Goal: Information Seeking & Learning: Learn about a topic

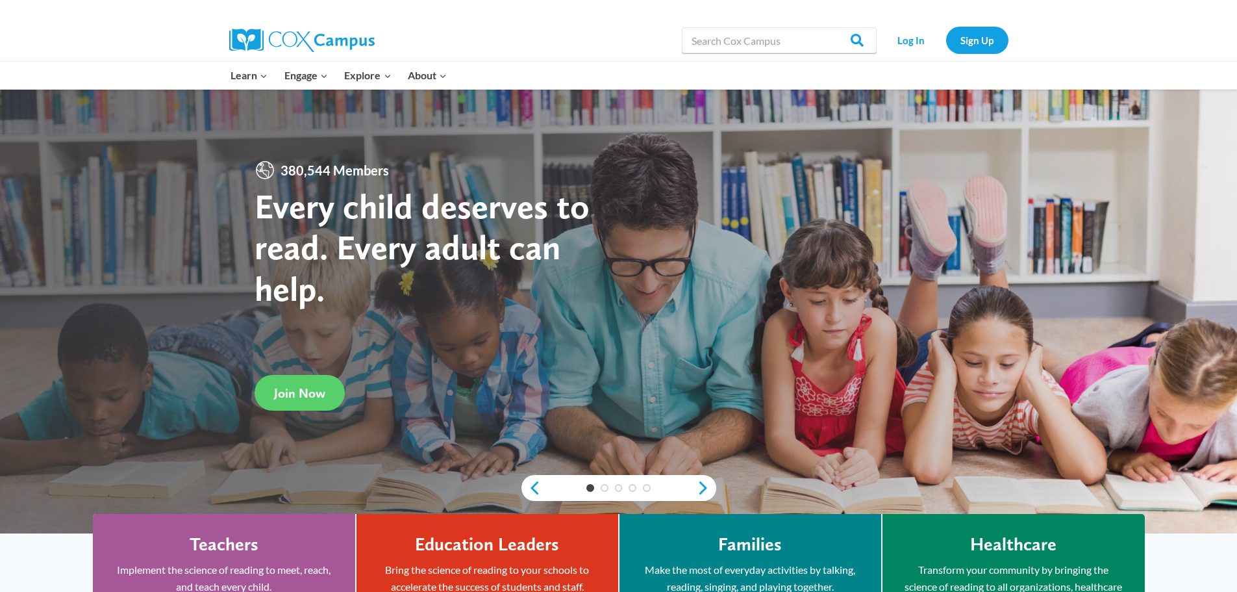
click at [911, 41] on link "Log In" at bounding box center [911, 40] width 57 height 27
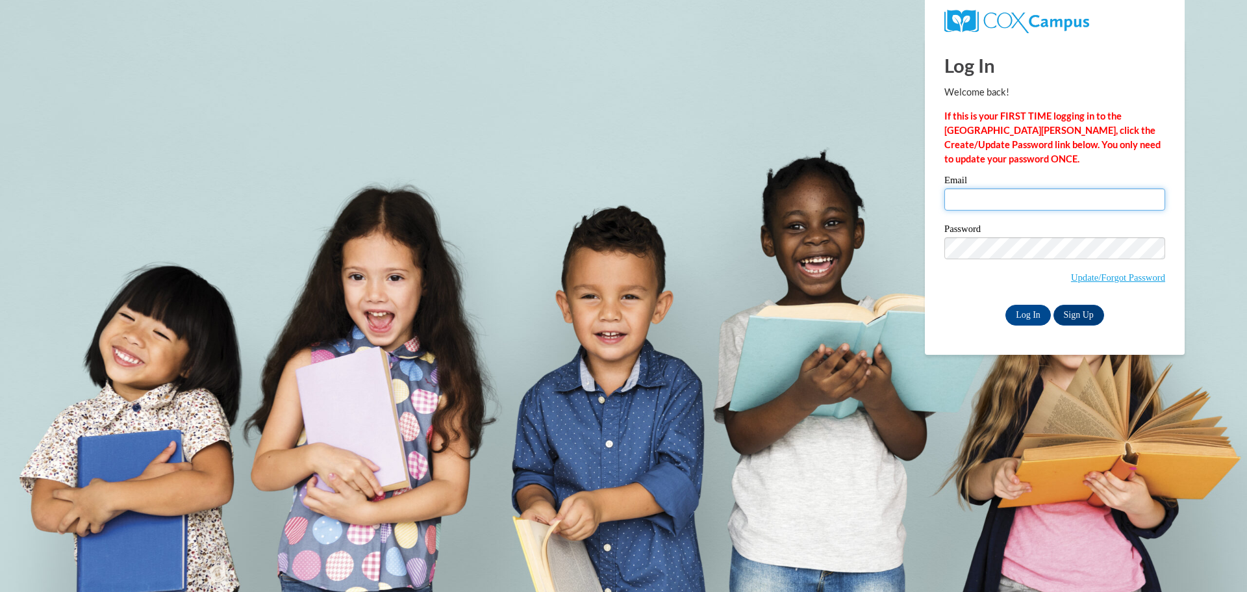
click at [1002, 197] on input "Email" at bounding box center [1054, 199] width 221 height 22
type input "dyamonddavis2956@gmail.com"
click at [1028, 316] on input "Log In" at bounding box center [1027, 315] width 45 height 21
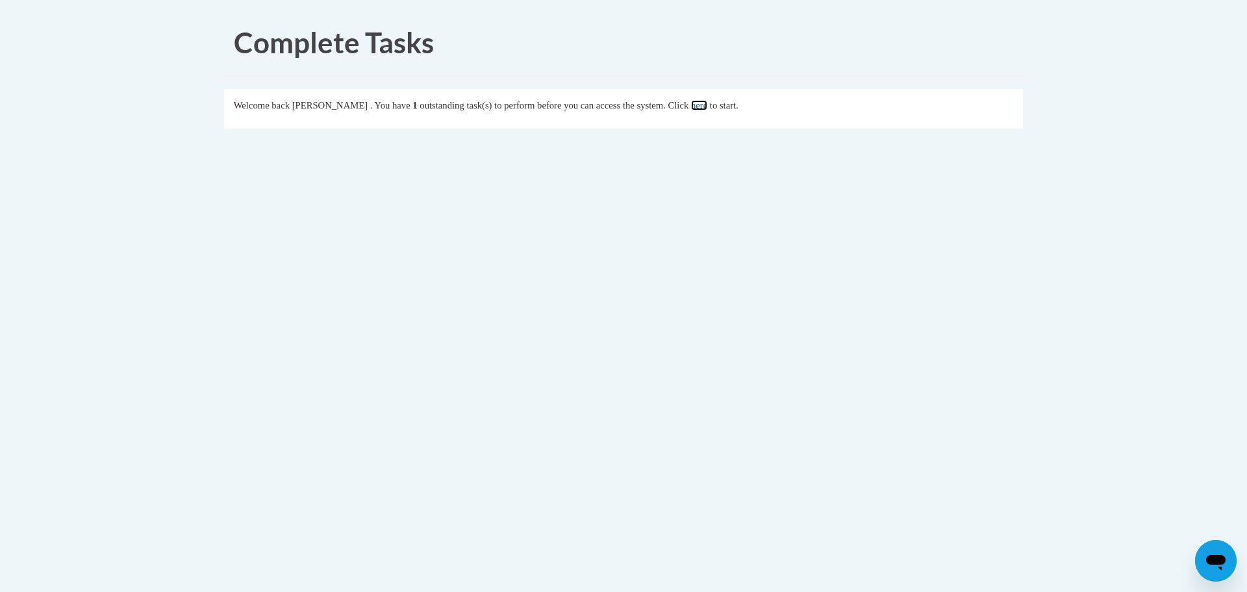
click at [707, 110] on link "here" at bounding box center [699, 105] width 16 height 10
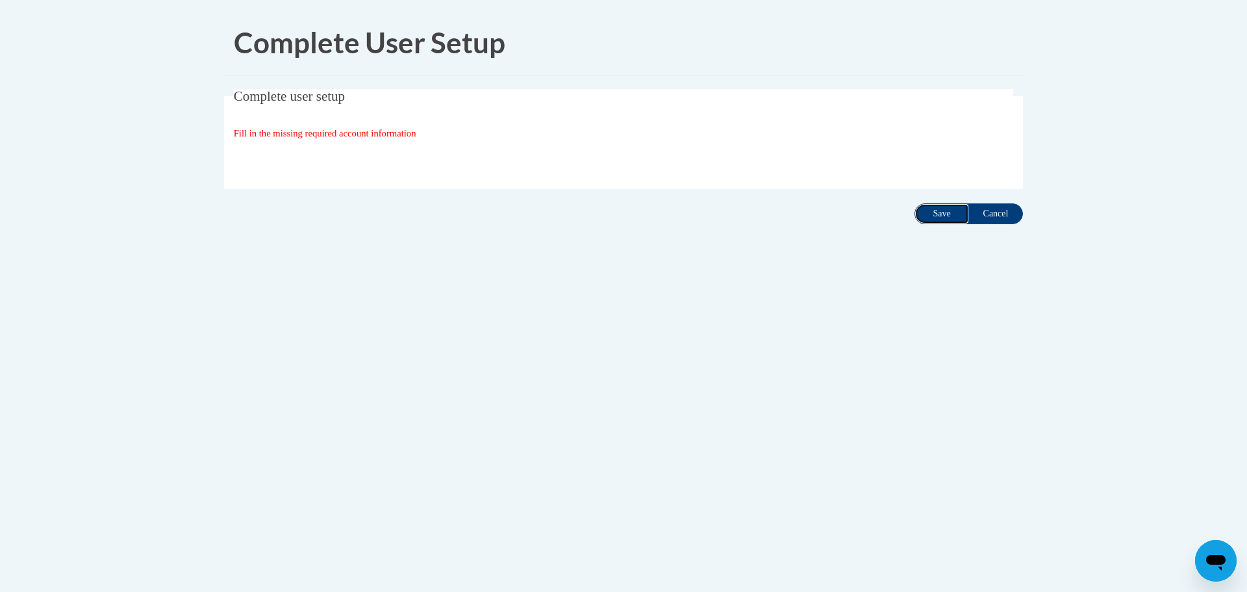
click at [937, 212] on input "Save" at bounding box center [941, 213] width 55 height 21
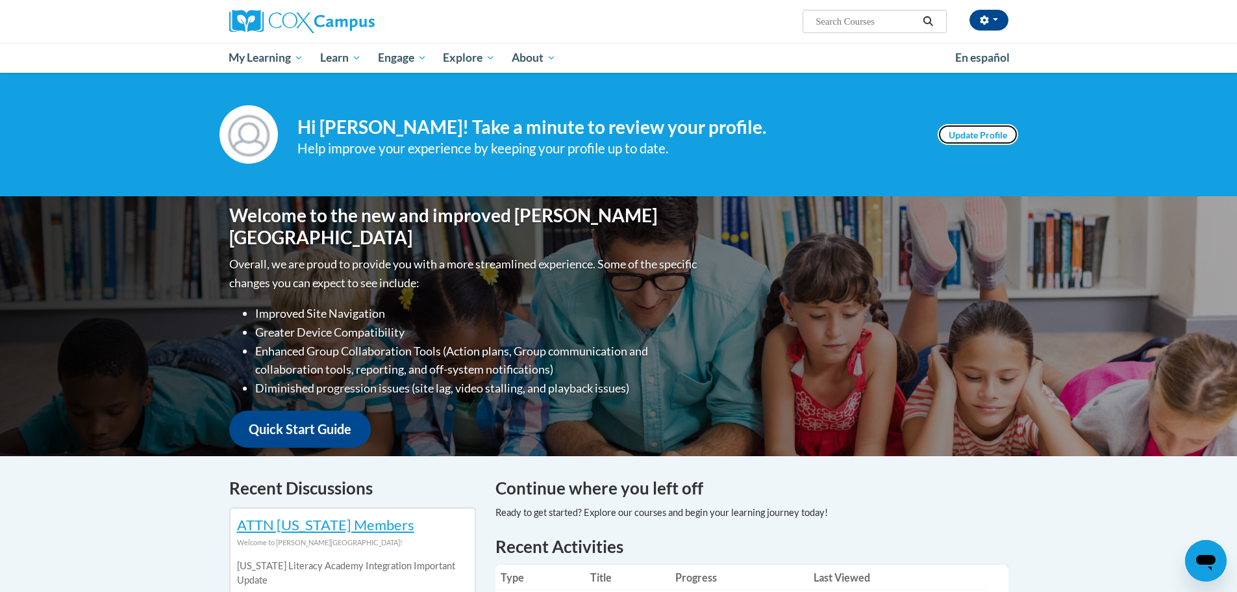
click at [987, 142] on link "Update Profile" at bounding box center [978, 134] width 81 height 21
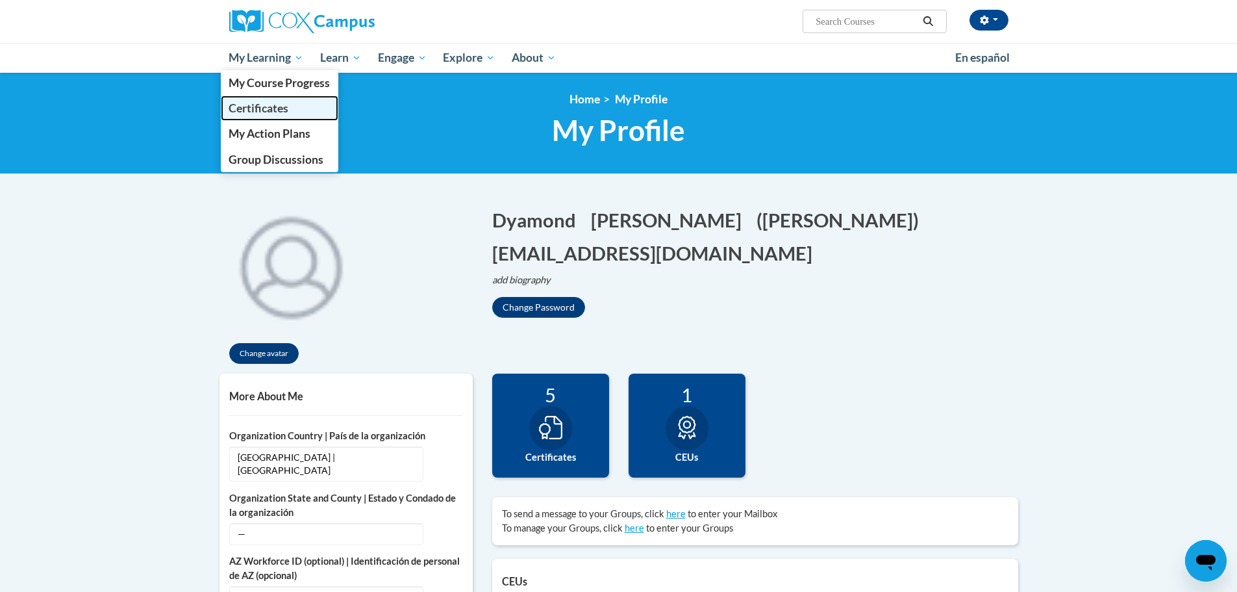
click at [275, 110] on span "Certificates" at bounding box center [259, 108] width 60 height 14
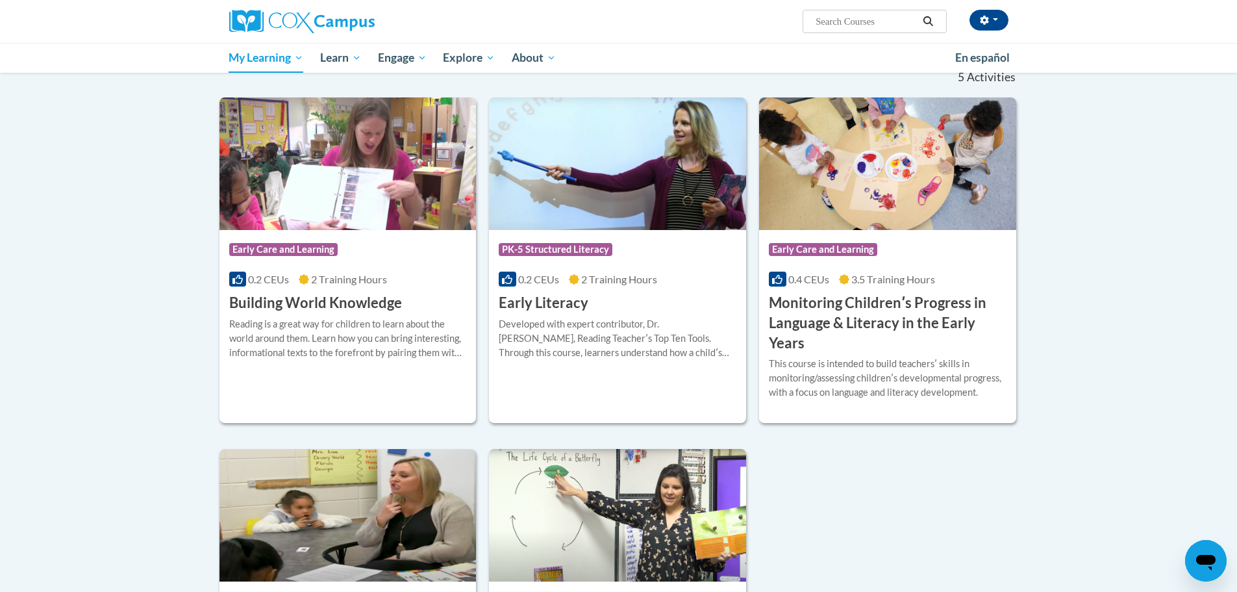
scroll to position [195, 0]
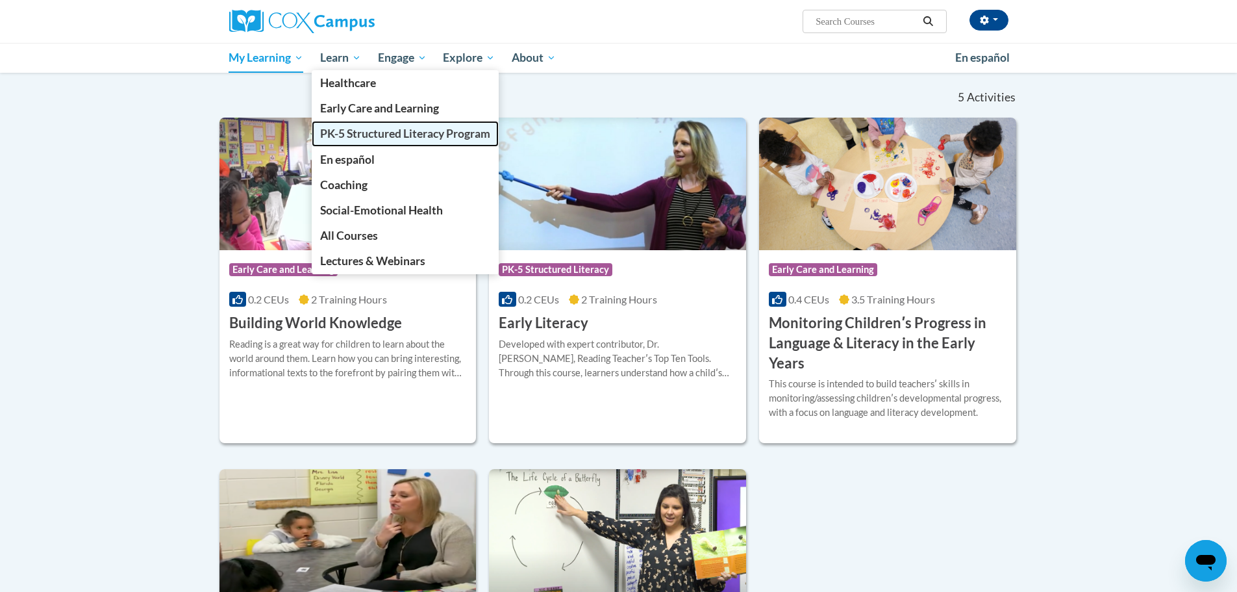
click at [362, 131] on span "PK-5 Structured Literacy Program" at bounding box center [405, 134] width 170 height 14
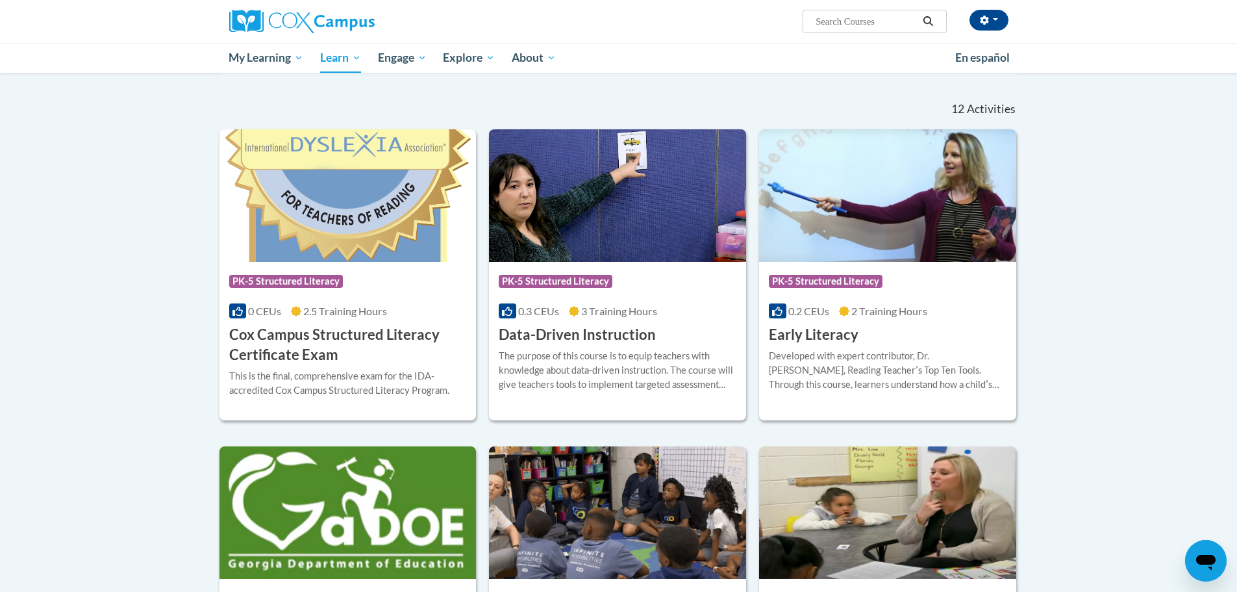
scroll to position [390, 0]
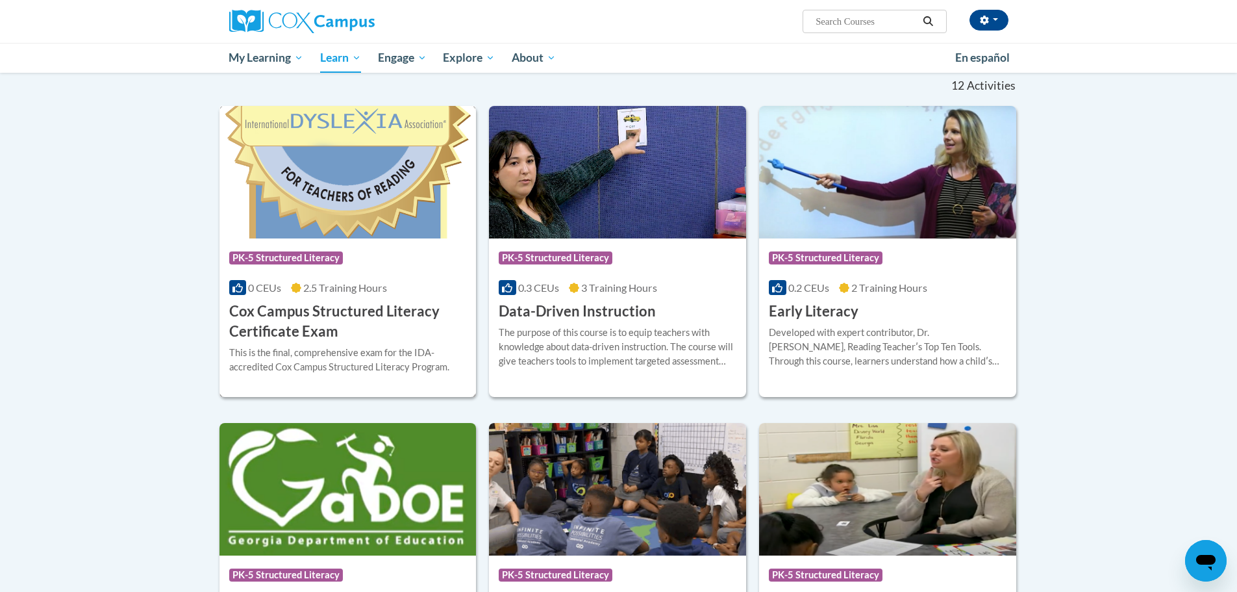
click at [276, 261] on span "PK-5 Structured Literacy" at bounding box center [286, 257] width 114 height 13
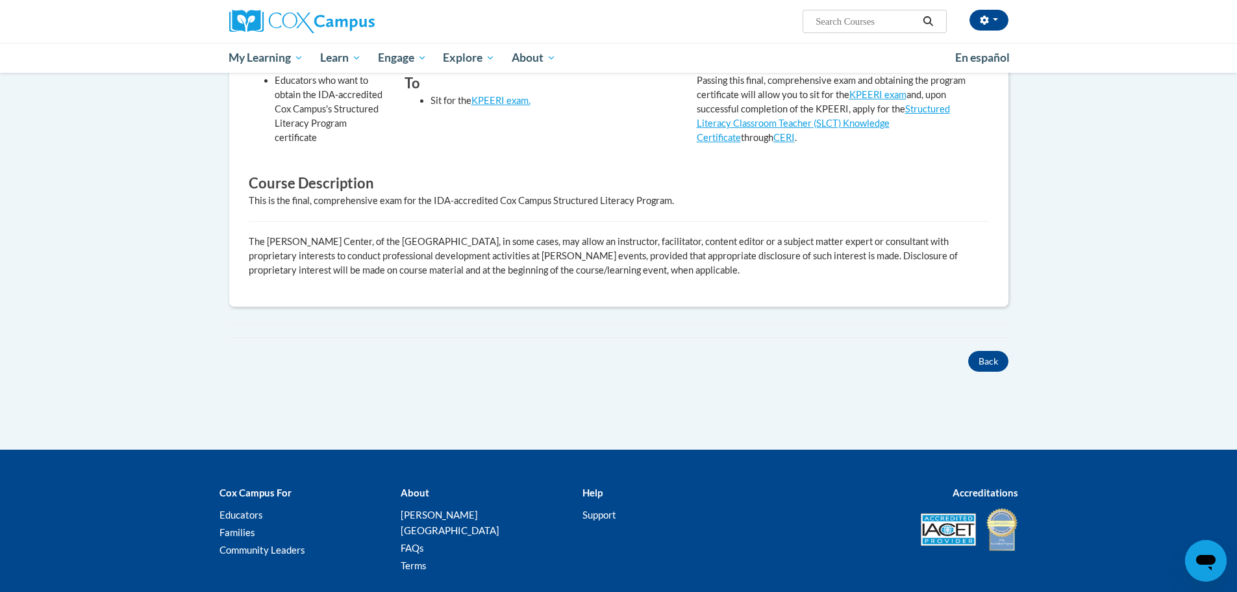
scroll to position [455, 0]
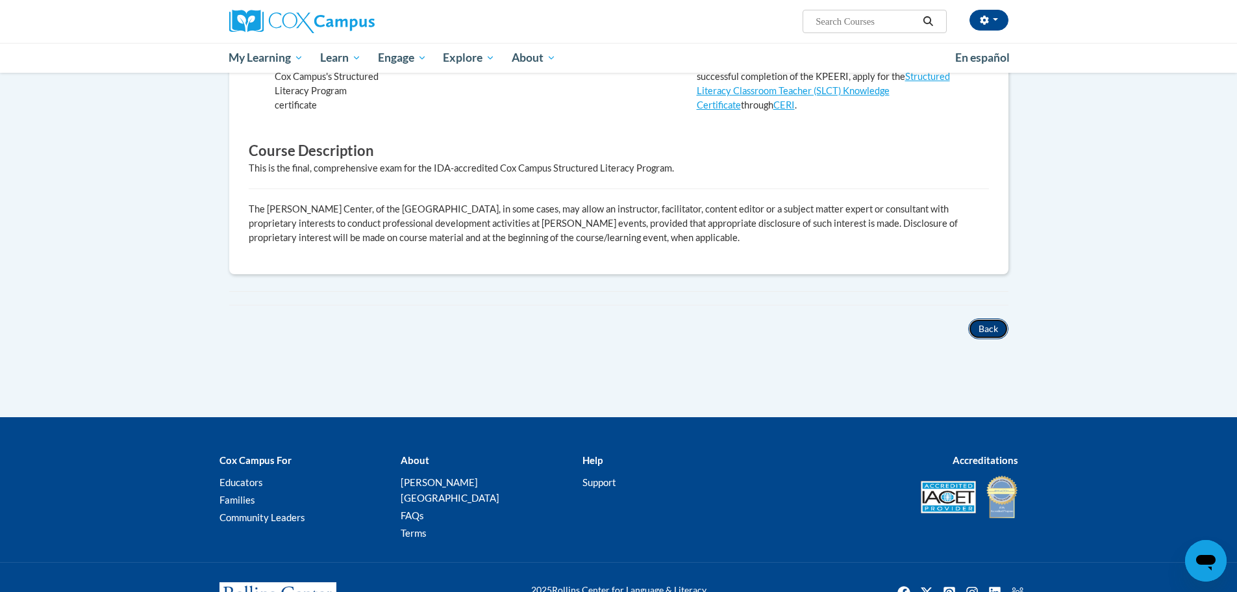
click at [980, 327] on button "Back" at bounding box center [988, 328] width 40 height 21
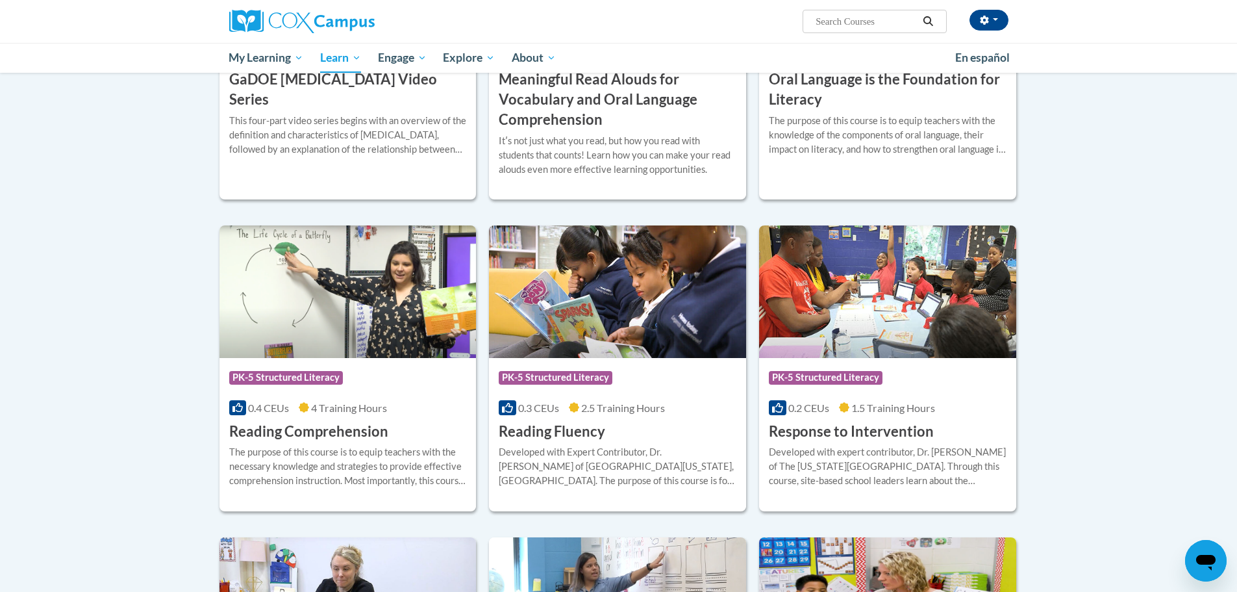
scroll to position [967, 0]
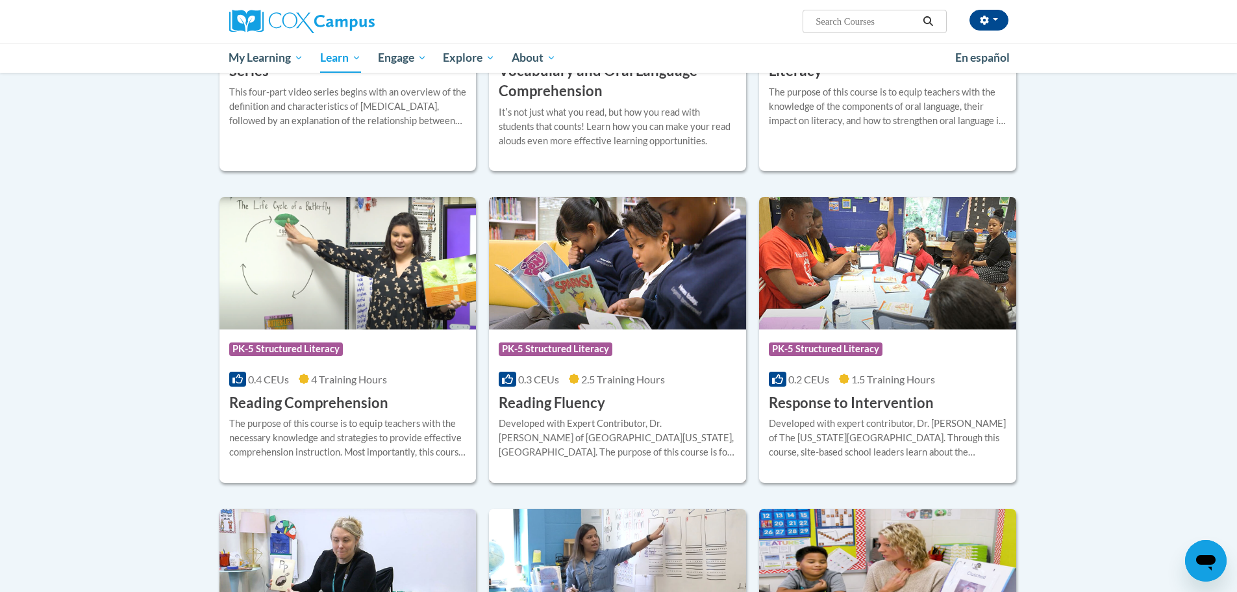
click at [606, 373] on span "2.5 Training Hours" at bounding box center [623, 379] width 84 height 12
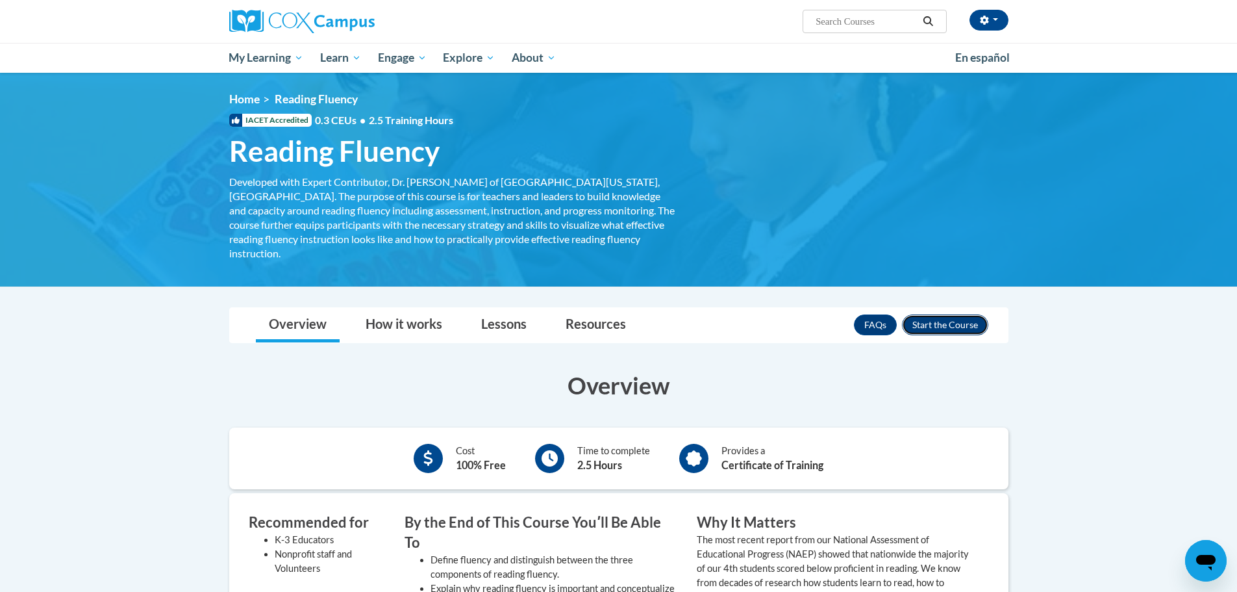
click at [961, 314] on button "Enroll" at bounding box center [945, 324] width 86 height 21
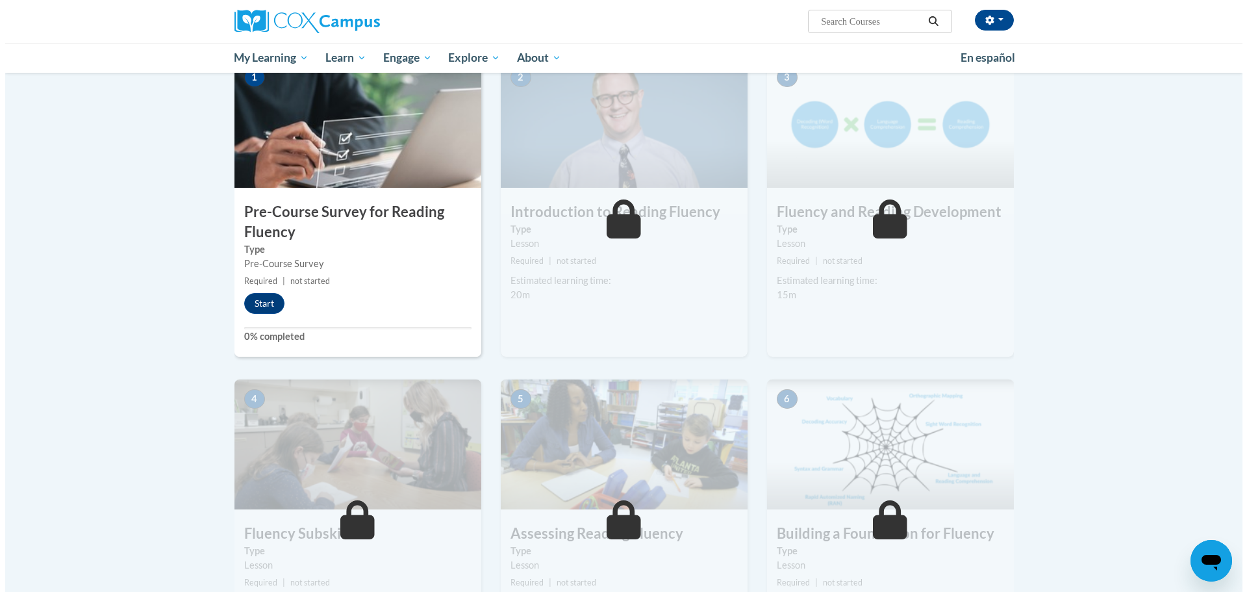
scroll to position [260, 0]
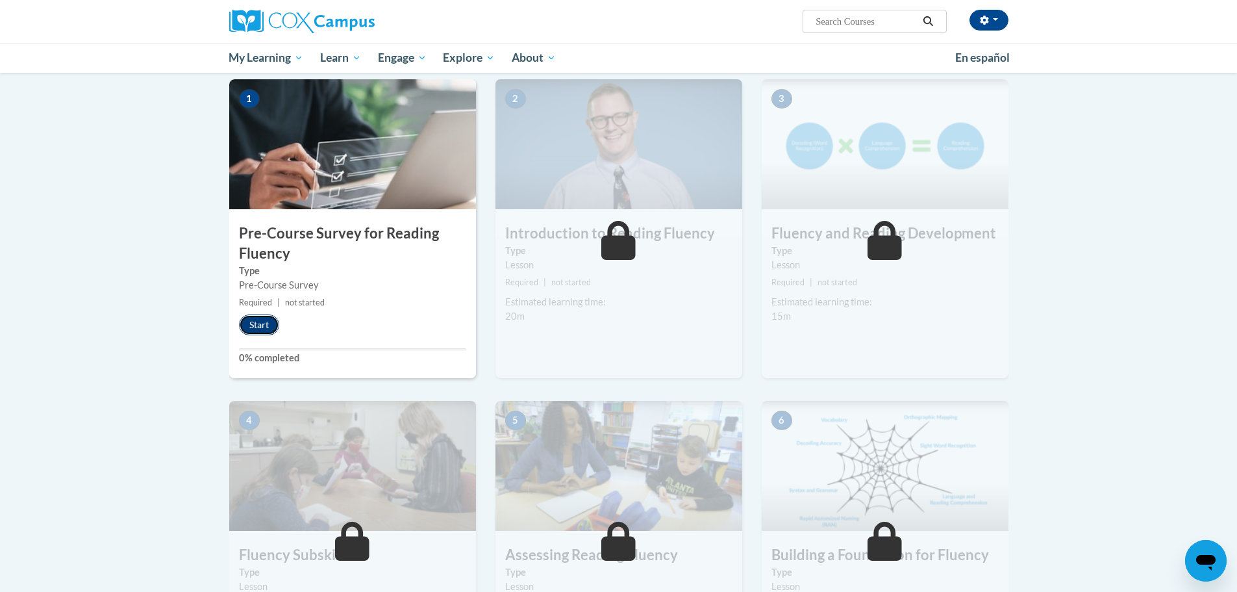
click at [268, 327] on button "Start" at bounding box center [259, 324] width 40 height 21
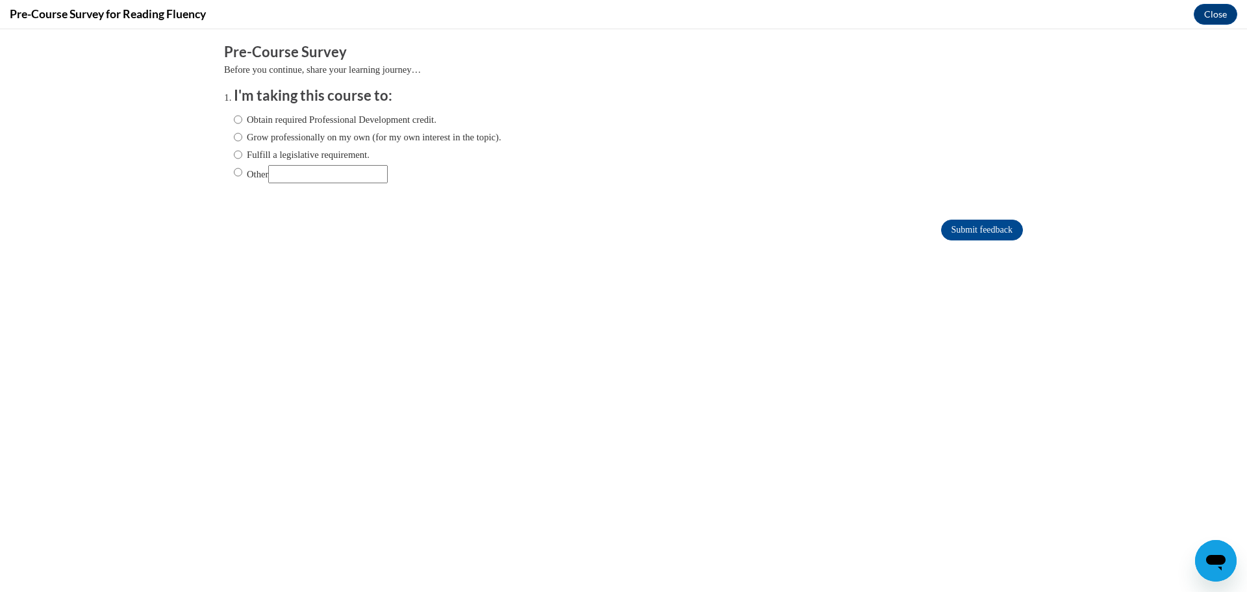
scroll to position [0, 0]
click at [234, 118] on label "Obtain required Professional Development credit." at bounding box center [335, 119] width 203 height 14
click at [234, 118] on input "Obtain required Professional Development credit." at bounding box center [238, 119] width 8 height 14
radio input "true"
click at [987, 220] on input "Submit feedback" at bounding box center [982, 230] width 82 height 21
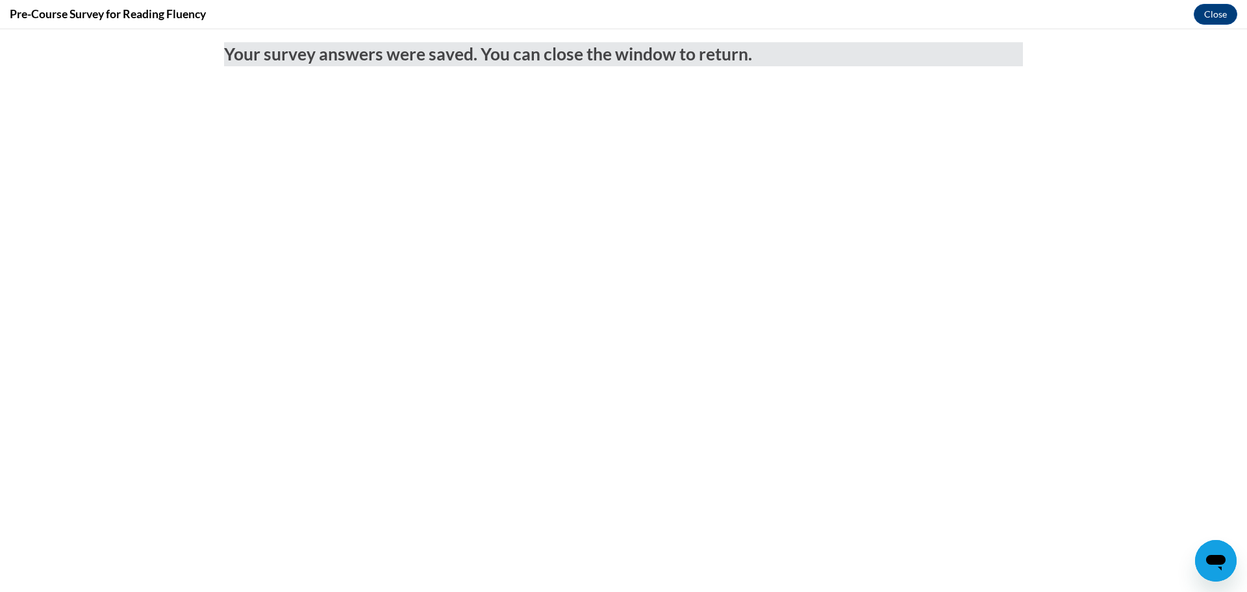
click at [1224, 1] on div "Pre-Course Survey for Reading Fluency Close" at bounding box center [623, 14] width 1247 height 29
drag, startPoint x: 1224, startPoint y: 16, endPoint x: 1077, endPoint y: 129, distance: 185.2
click at [1224, 16] on button "Close" at bounding box center [1216, 14] width 44 height 21
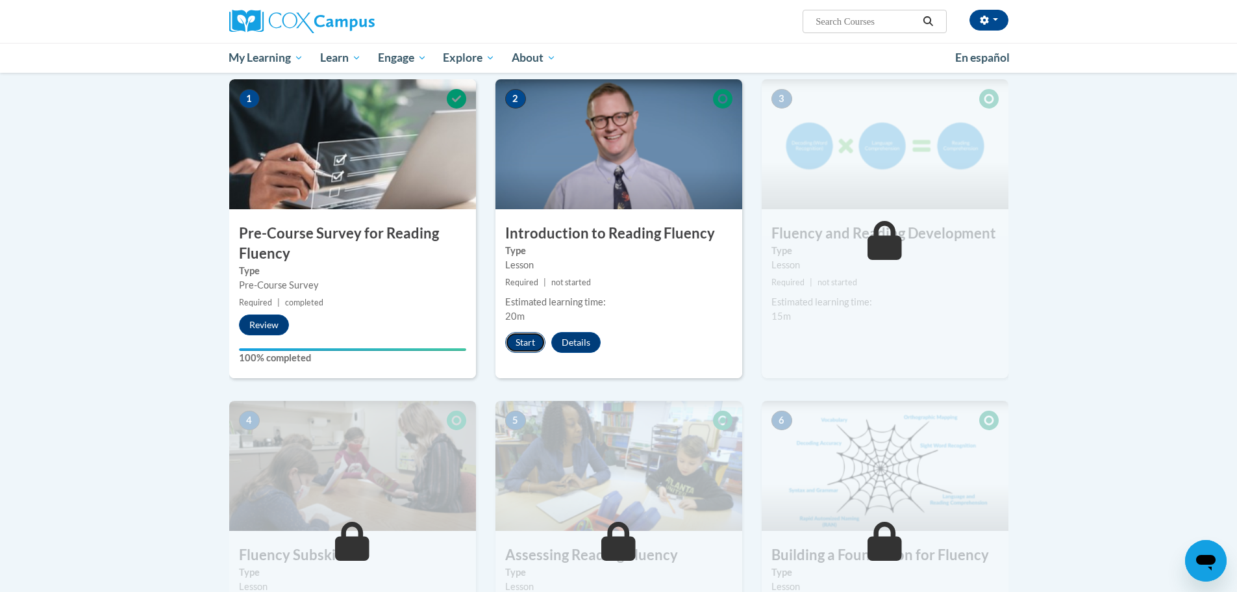
click at [520, 334] on button "Start" at bounding box center [525, 342] width 40 height 21
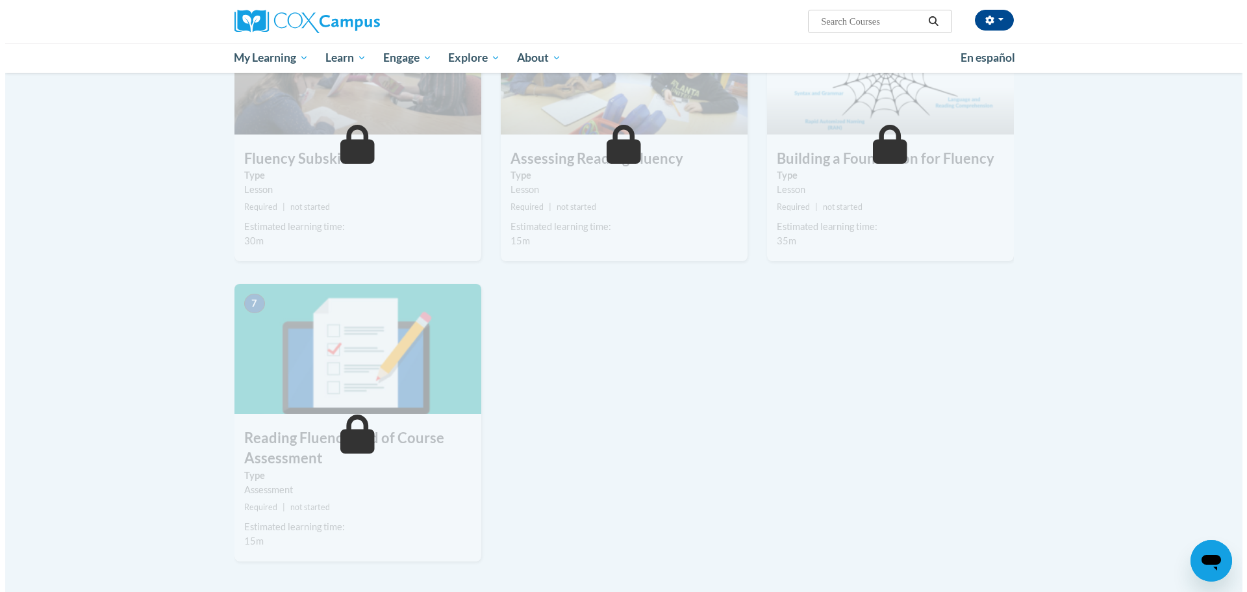
scroll to position [414, 0]
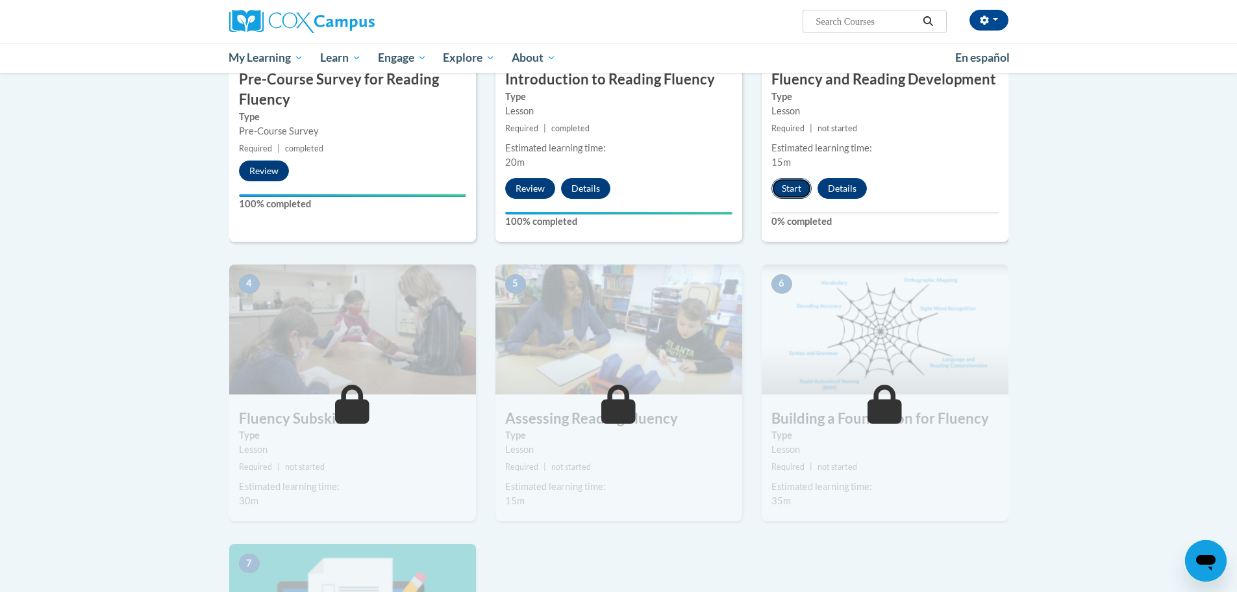
click at [774, 186] on button "Start" at bounding box center [792, 188] width 40 height 21
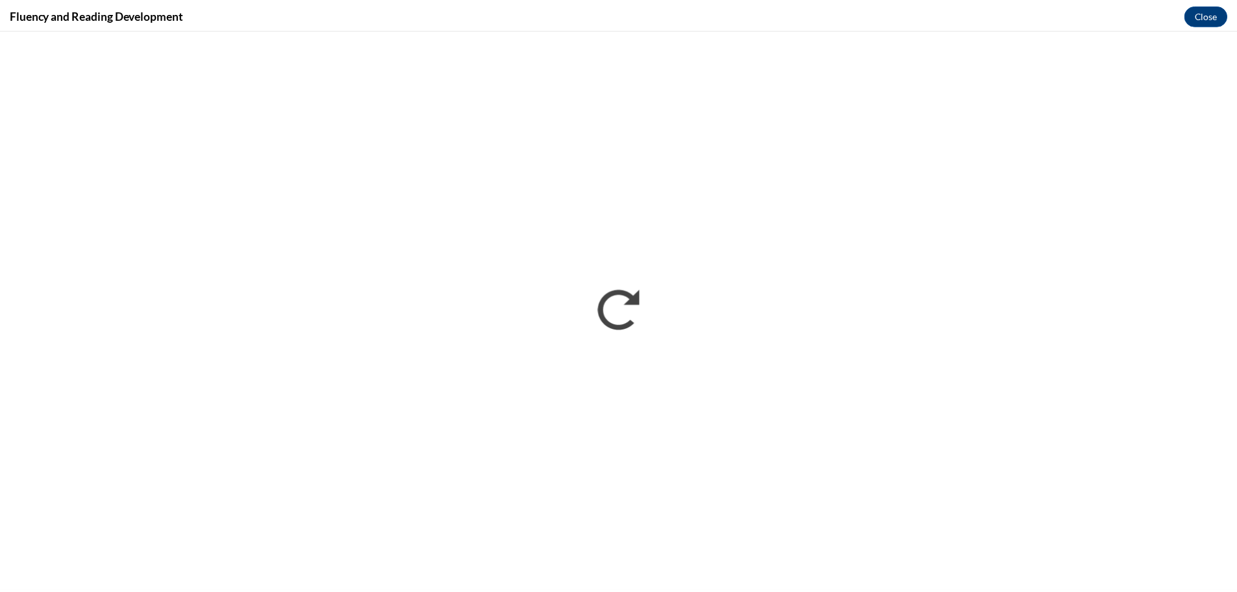
scroll to position [0, 0]
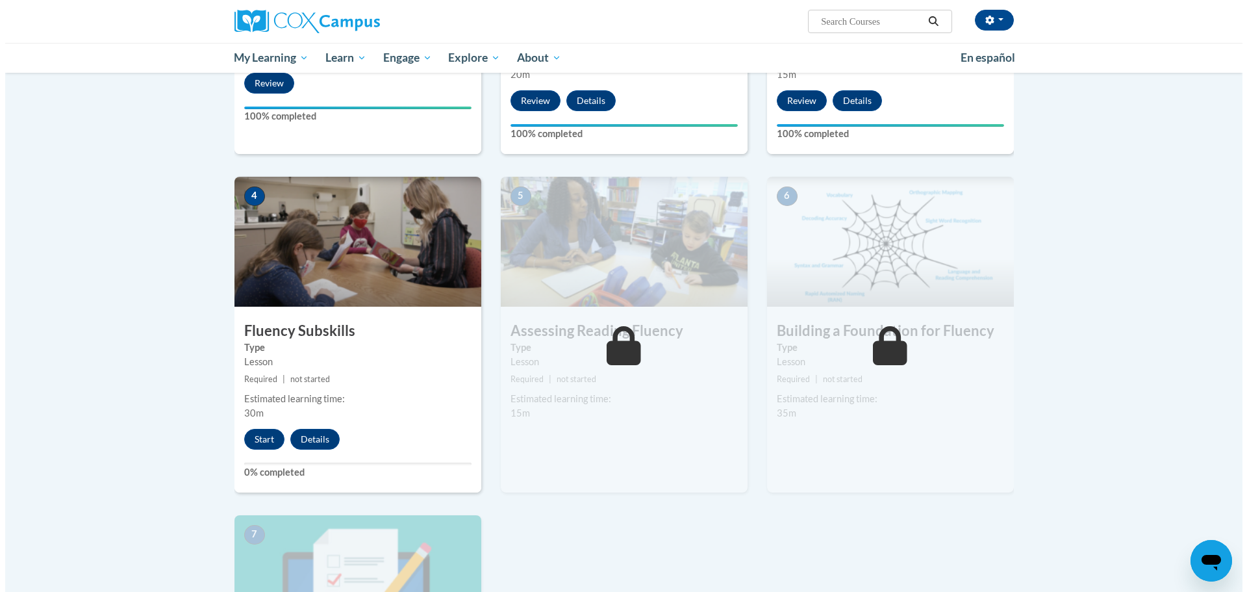
scroll to position [479, 0]
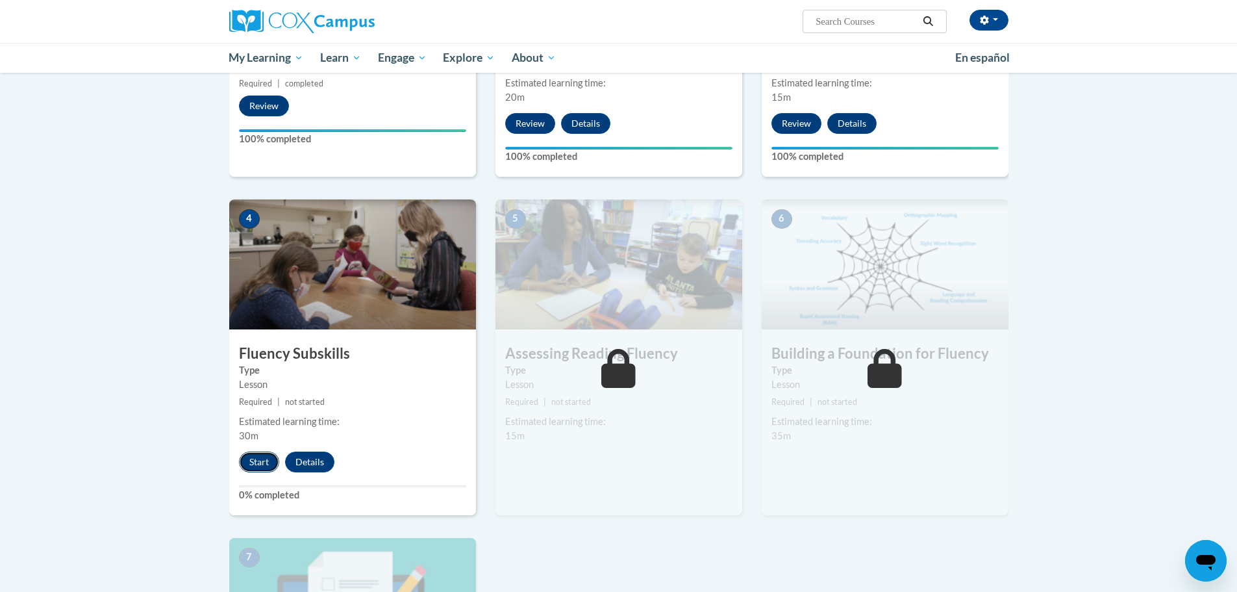
click at [261, 463] on button "Start" at bounding box center [259, 461] width 40 height 21
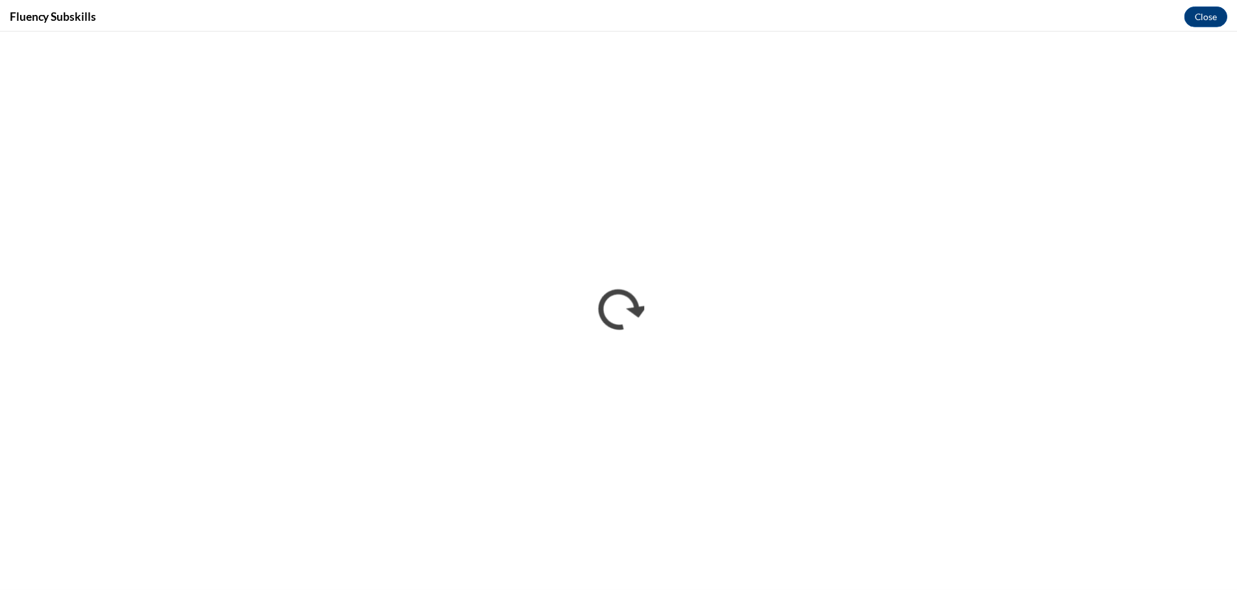
scroll to position [0, 0]
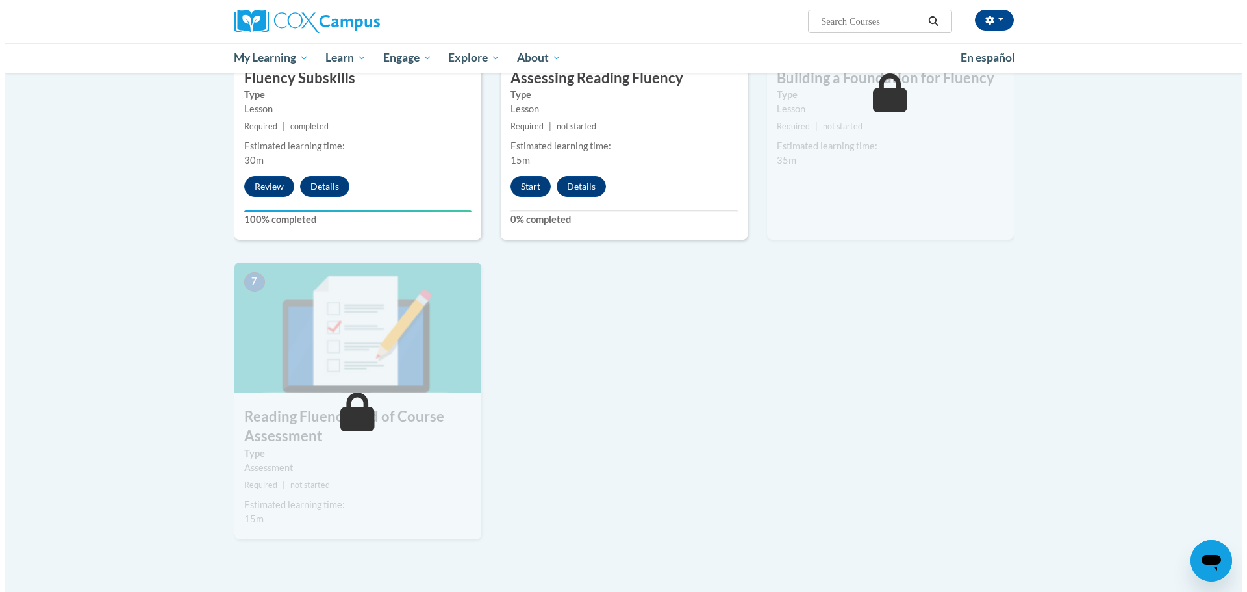
scroll to position [759, 0]
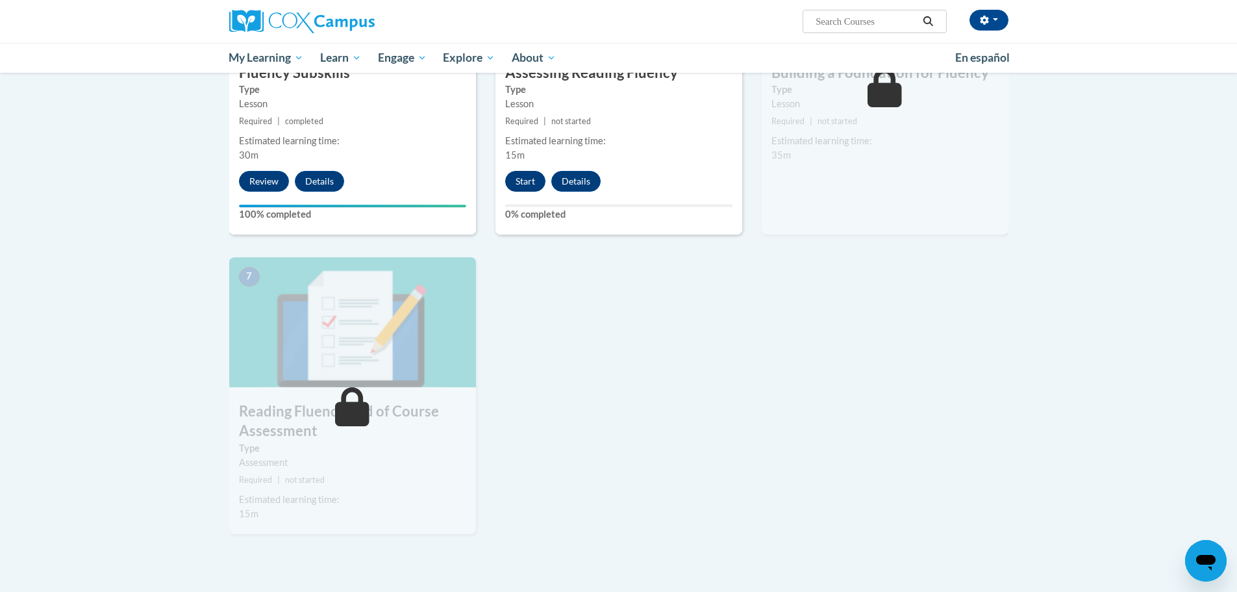
drag, startPoint x: 548, startPoint y: 171, endPoint x: 527, endPoint y: 180, distance: 21.8
click at [534, 179] on div "Start Details Feedback" at bounding box center [556, 181] width 121 height 21
click at [527, 180] on button "Start" at bounding box center [525, 181] width 40 height 21
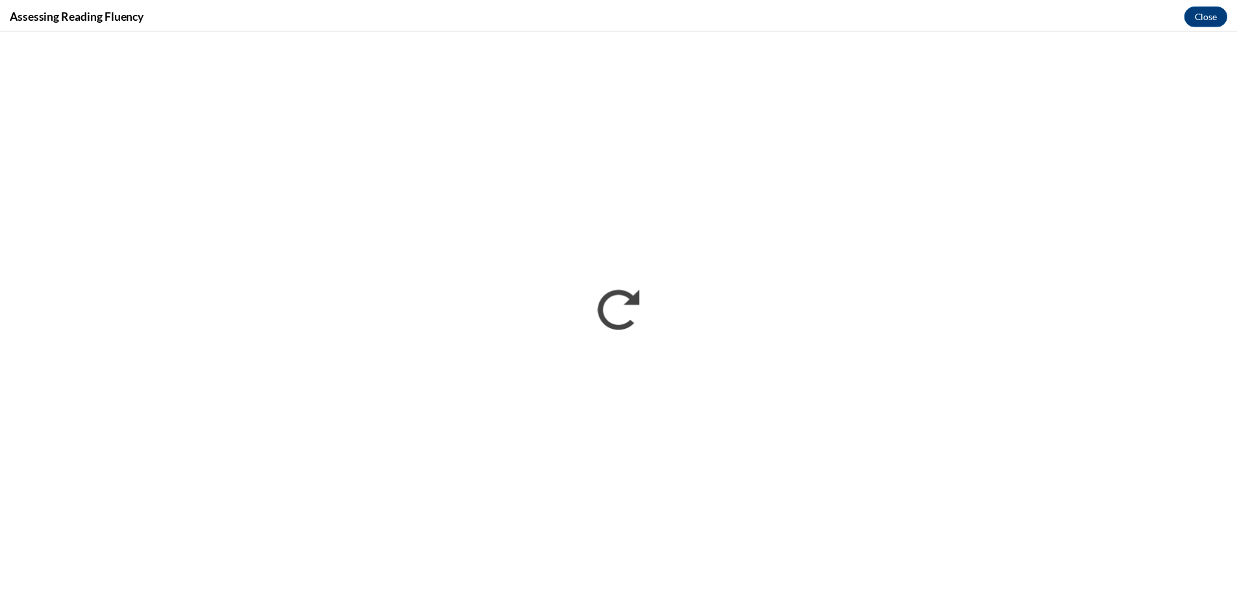
scroll to position [0, 0]
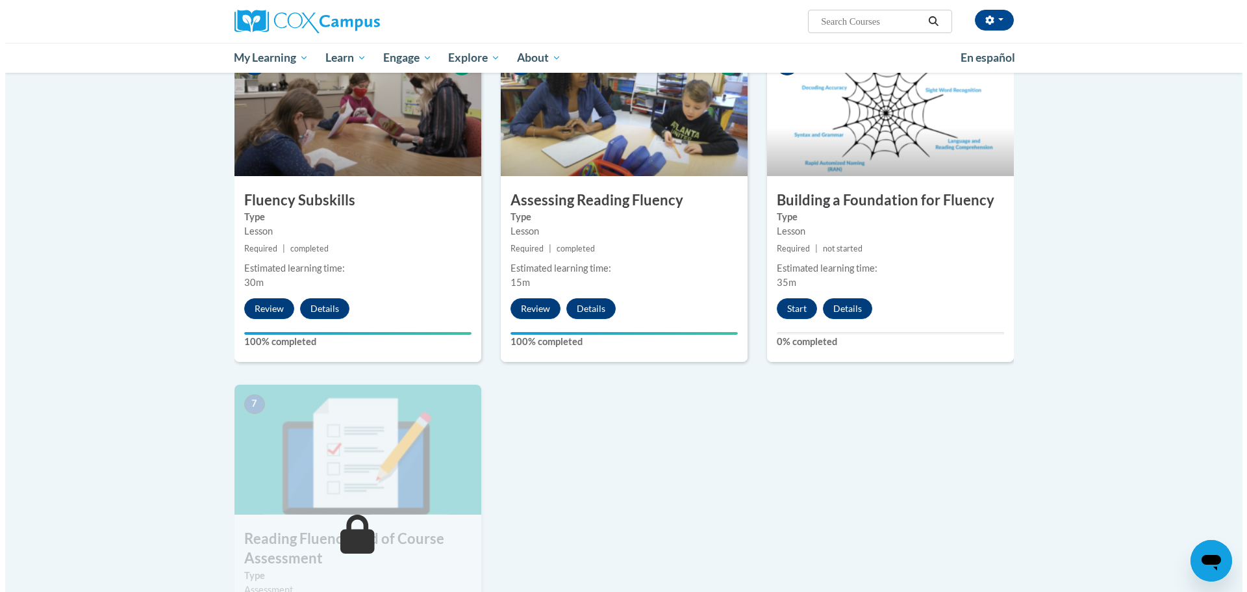
scroll to position [649, 0]
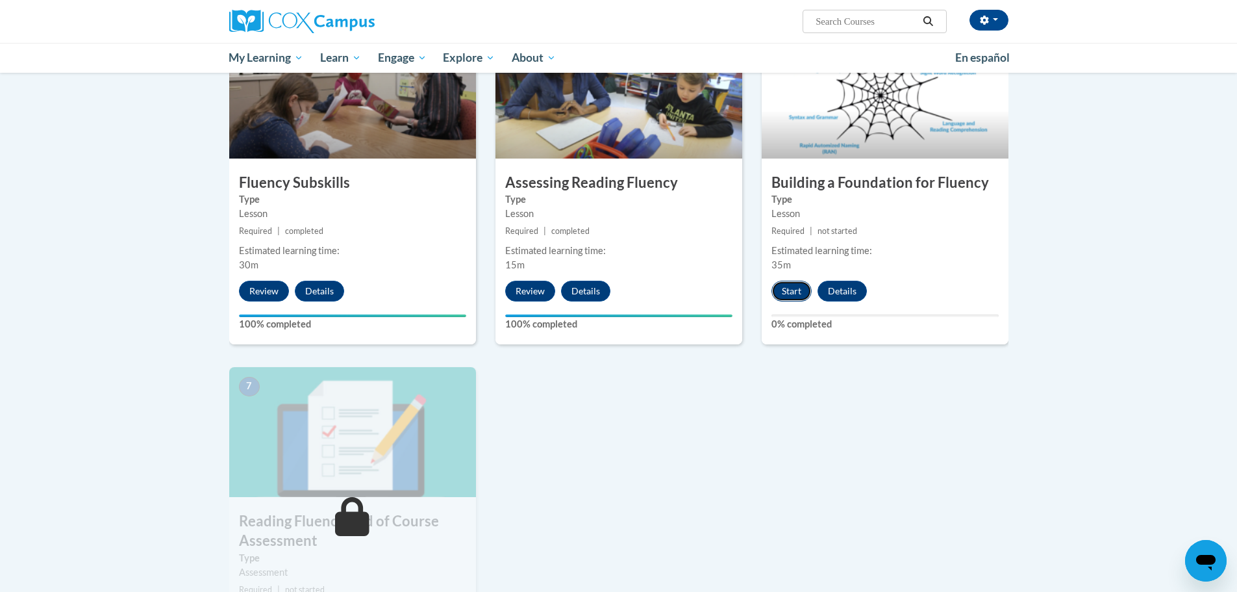
click at [787, 296] on button "Start" at bounding box center [792, 291] width 40 height 21
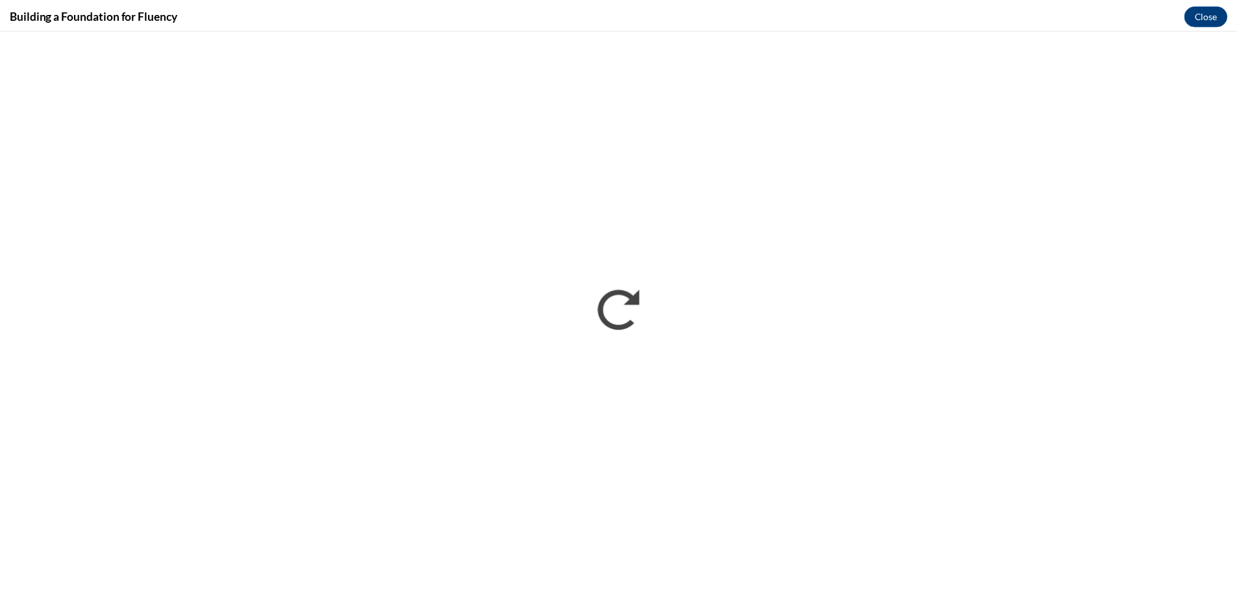
scroll to position [0, 0]
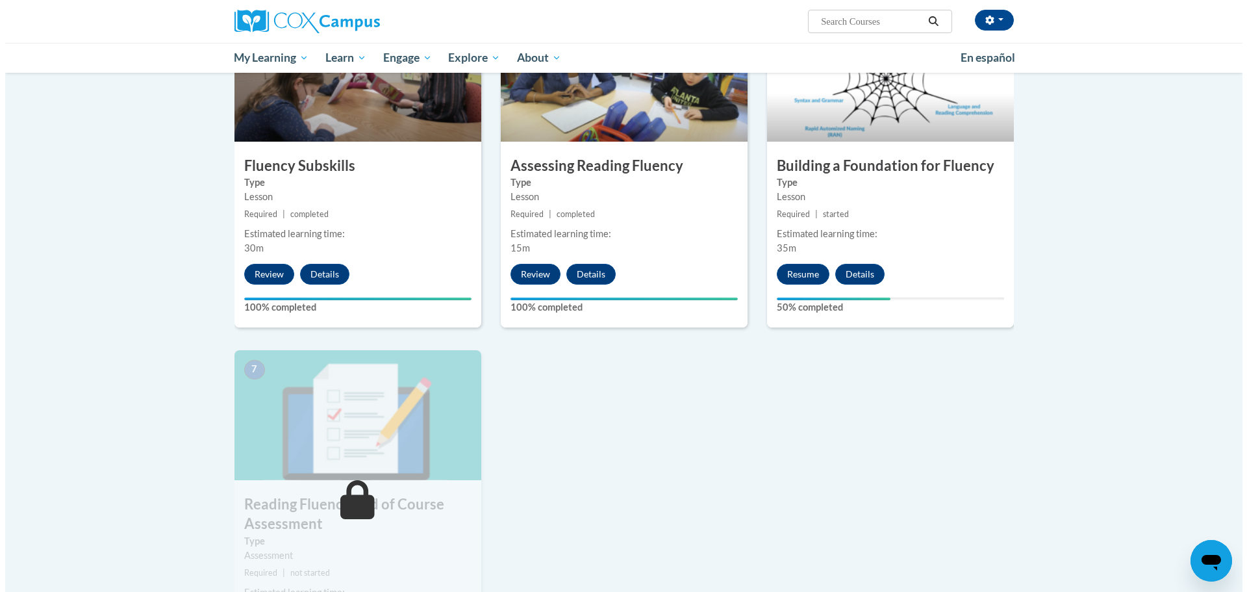
scroll to position [714, 0]
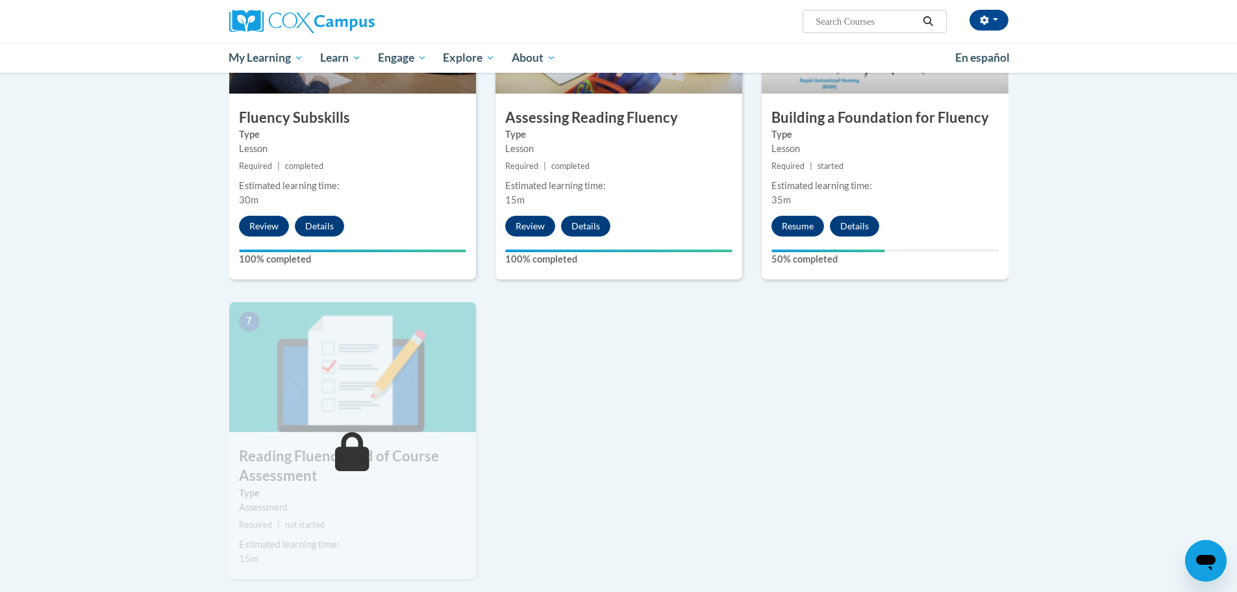
click at [855, 160] on small "Required | started" at bounding box center [885, 166] width 247 height 14
click at [787, 228] on button "Resume" at bounding box center [798, 226] width 53 height 21
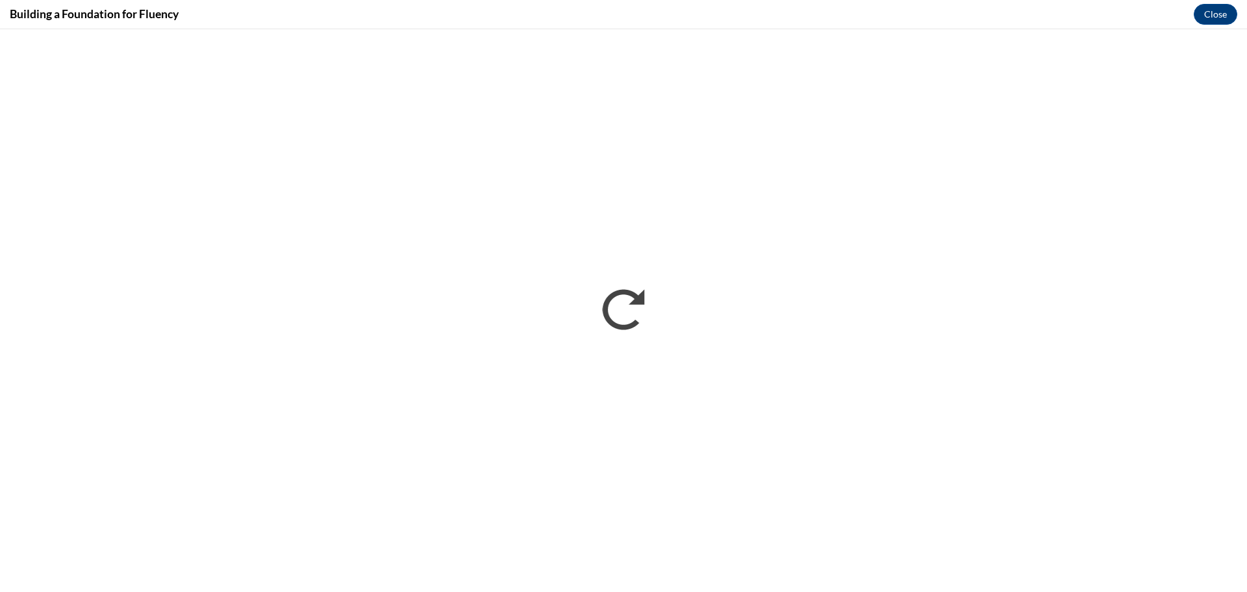
scroll to position [0, 0]
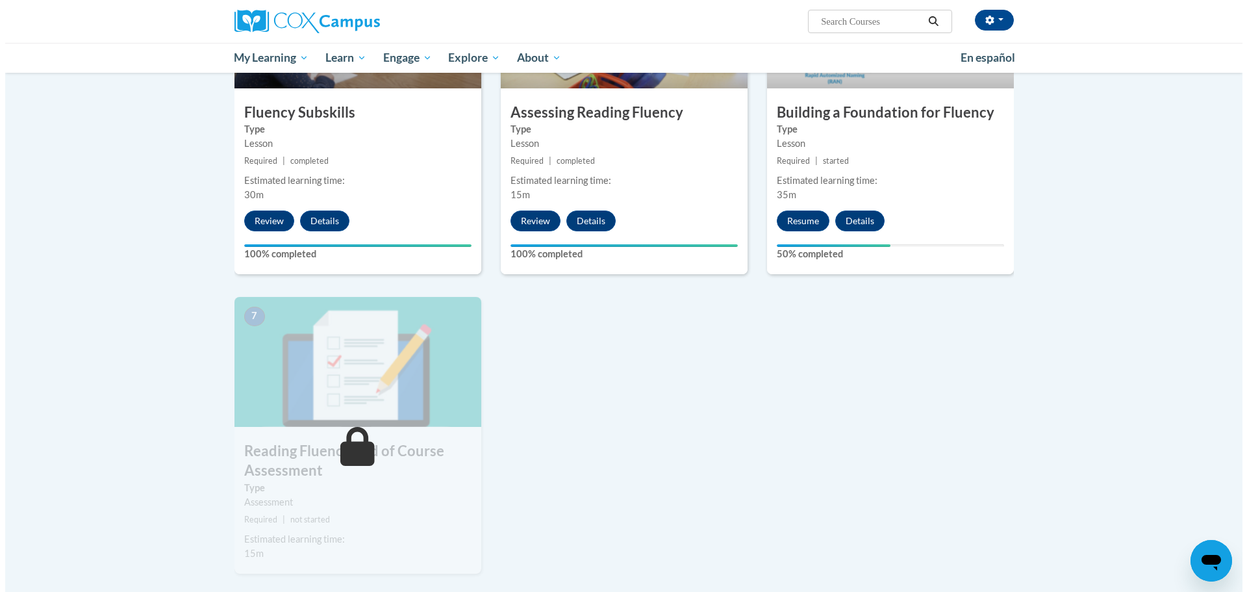
scroll to position [779, 0]
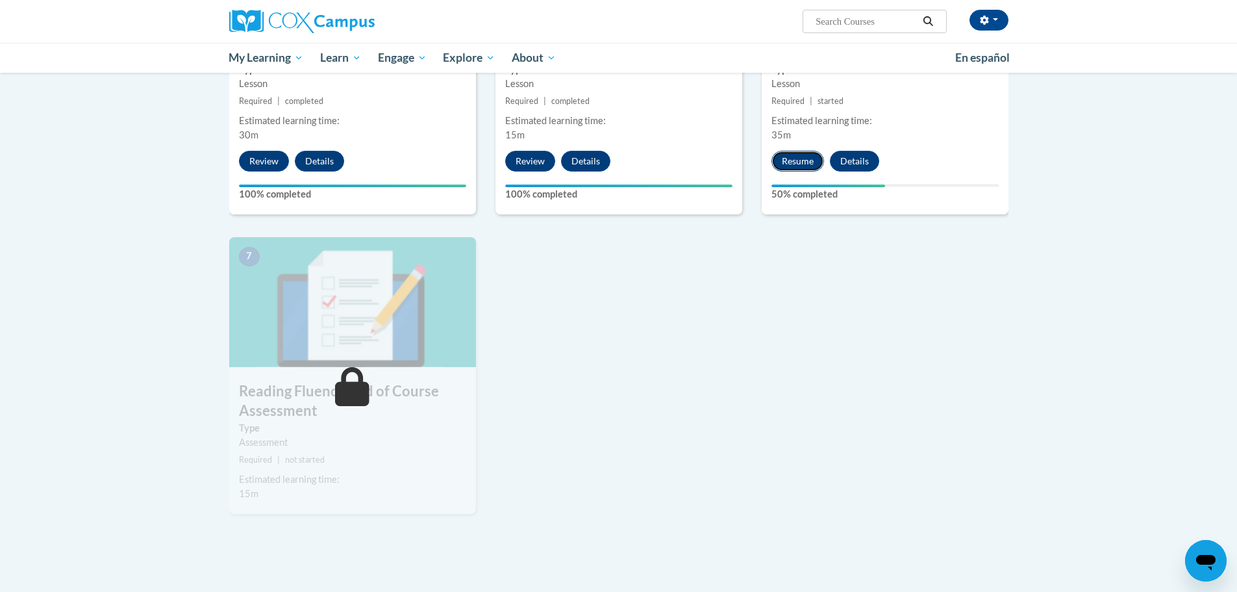
click at [812, 158] on button "Resume" at bounding box center [798, 161] width 53 height 21
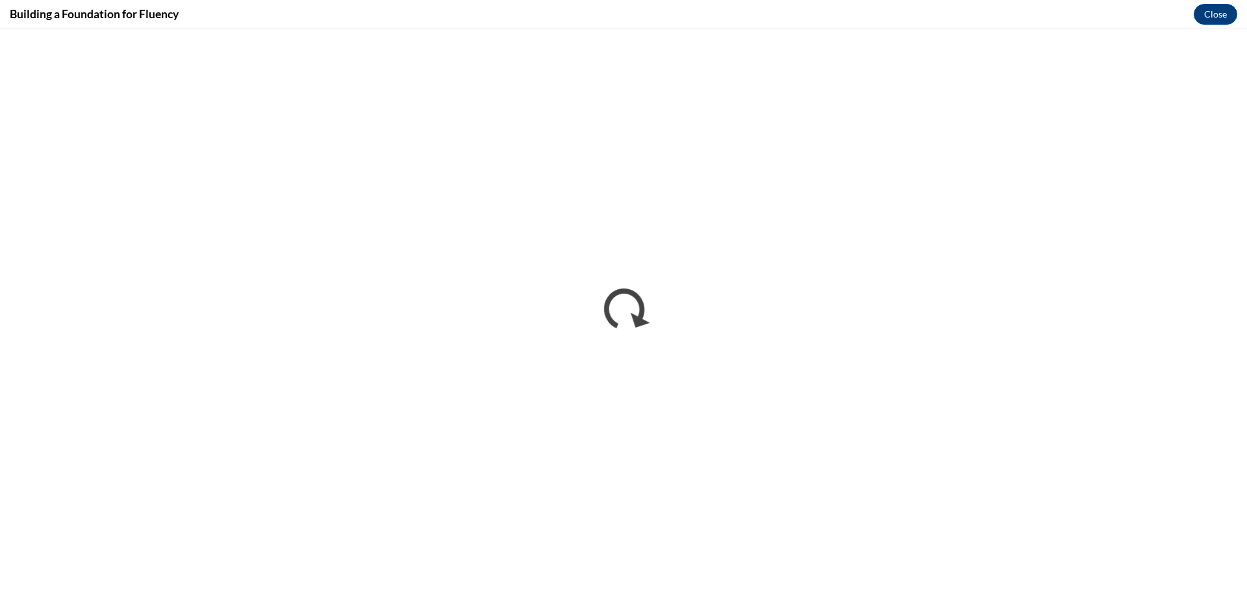
scroll to position [0, 0]
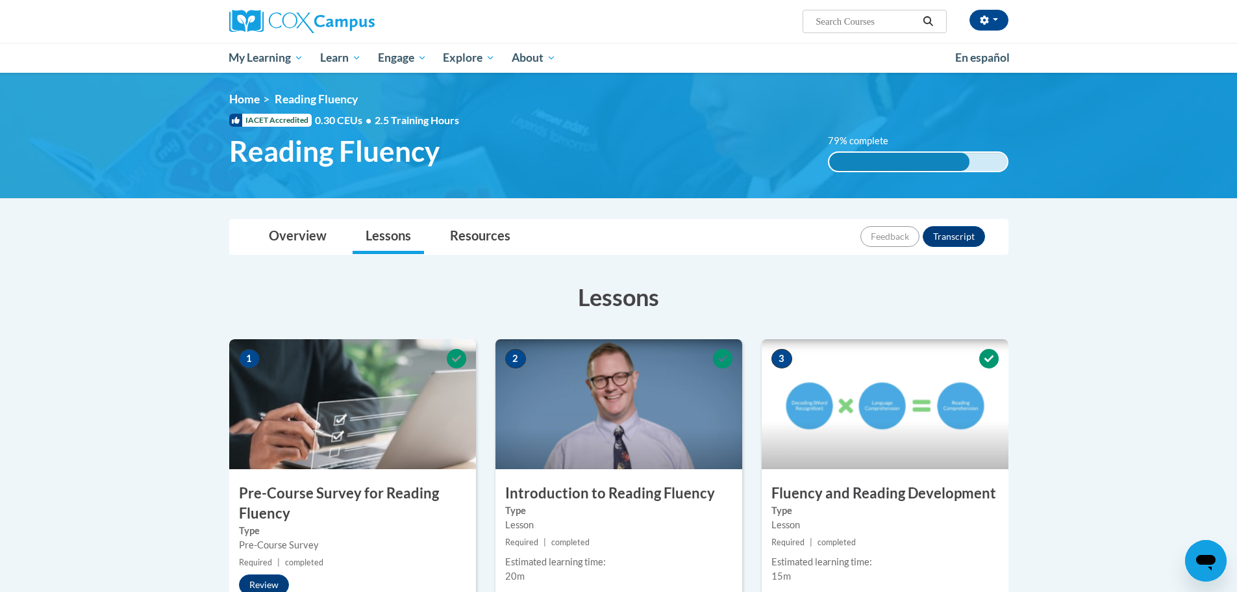
click at [716, 129] on div "<en>My Learning</en><fr>New fr_My Learning</fr><it>New it_My Learning</it><de>N…" at bounding box center [619, 135] width 818 height 86
click at [994, 18] on button "button" at bounding box center [989, 20] width 39 height 21
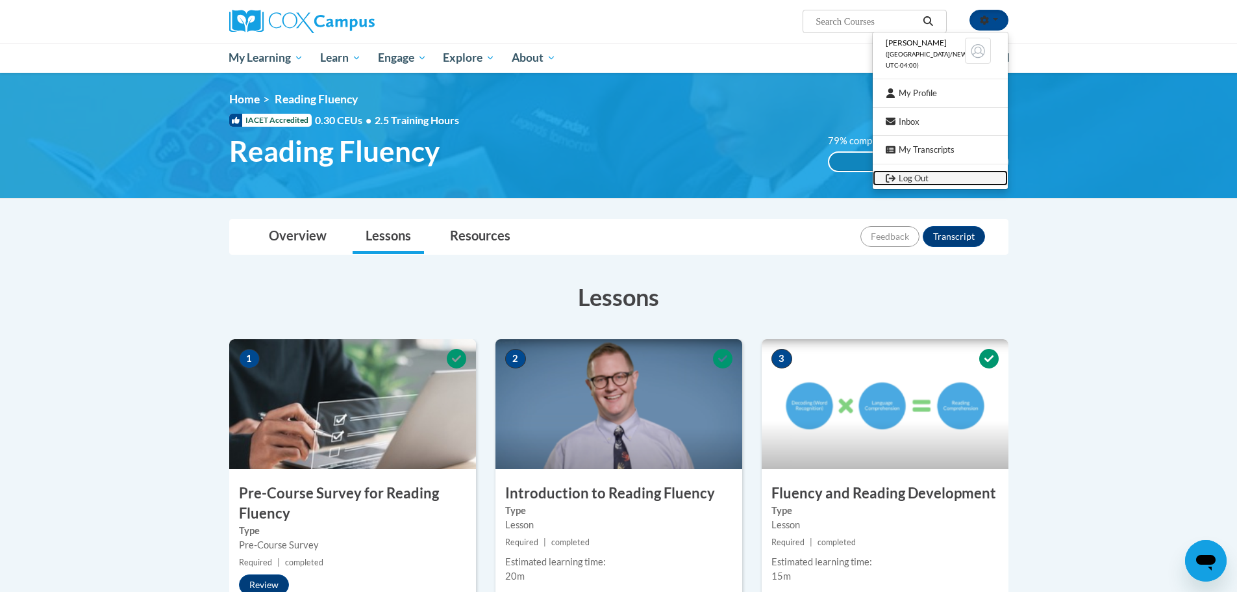
click at [932, 175] on link "Log Out" at bounding box center [940, 178] width 135 height 16
